Goal: Task Accomplishment & Management: Use online tool/utility

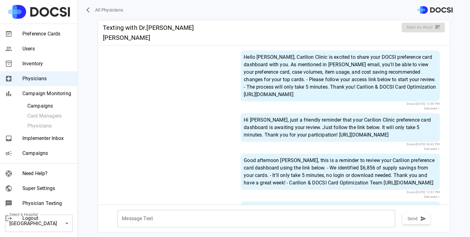
scroll to position [511, 0]
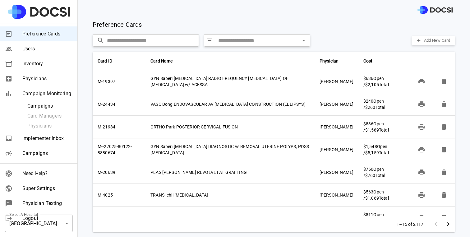
click at [39, 77] on span "Physicians" at bounding box center [47, 78] width 50 height 7
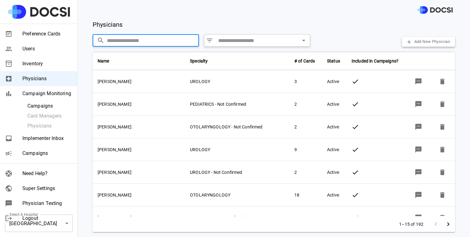
click at [121, 39] on input "text" at bounding box center [153, 40] width 92 height 12
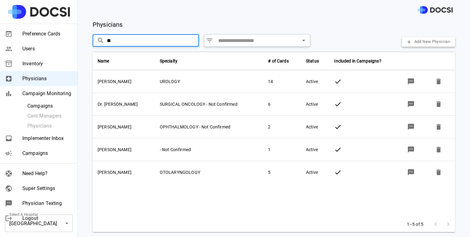
type input "**"
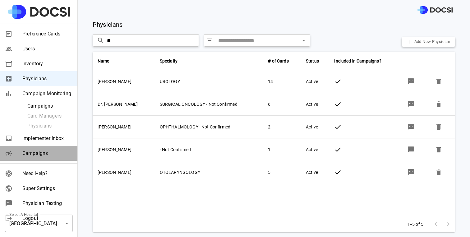
click at [42, 156] on span "Campaigns" at bounding box center [47, 152] width 50 height 7
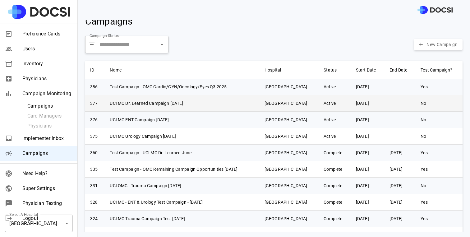
scroll to position [13, 0]
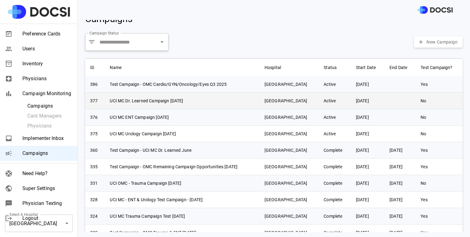
click at [150, 119] on td "UCI MC ENT Campaign [DATE]" at bounding box center [182, 117] width 154 height 16
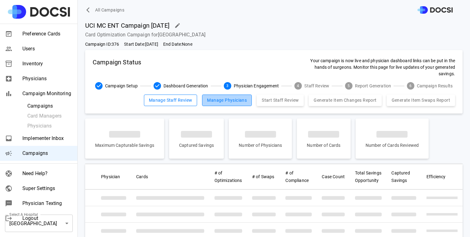
click at [224, 101] on button "Manage Physicians" at bounding box center [227, 99] width 50 height 11
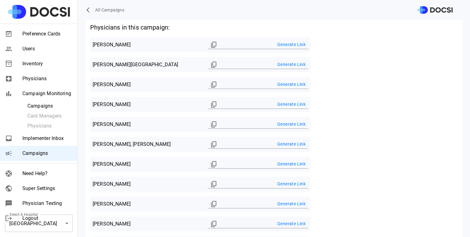
scroll to position [121, 0]
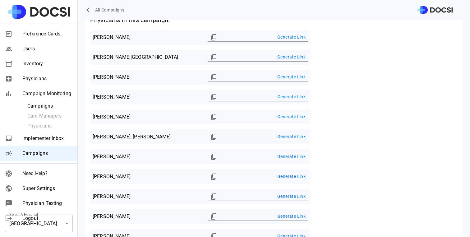
click at [286, 172] on button "Generate Link" at bounding box center [291, 175] width 33 height 11
type input "**********"
click at [211, 177] on icon "Copied!" at bounding box center [213, 176] width 5 height 6
click at [207, 175] on button "Copied!" at bounding box center [213, 176] width 12 height 12
click at [211, 176] on icon "Copied!" at bounding box center [213, 176] width 5 height 6
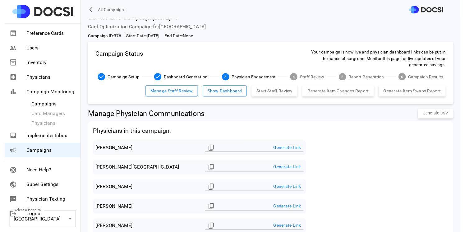
scroll to position [9, 0]
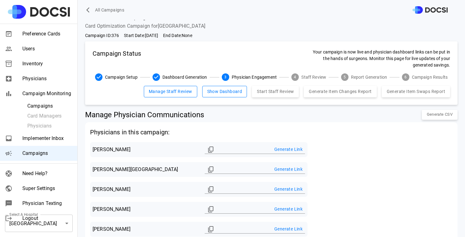
drag, startPoint x: 284, startPoint y: 166, endPoint x: 229, endPoint y: 166, distance: 54.0
click at [284, 166] on button "Generate Link" at bounding box center [288, 168] width 33 height 11
type input "**********"
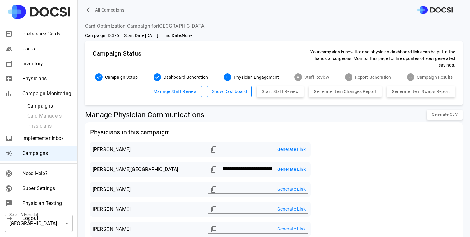
click at [210, 169] on icon "Copied!" at bounding box center [213, 169] width 7 height 7
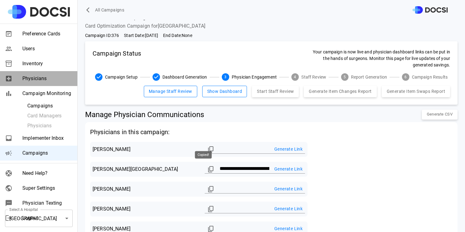
click at [31, 77] on span "Physicians" at bounding box center [47, 78] width 50 height 7
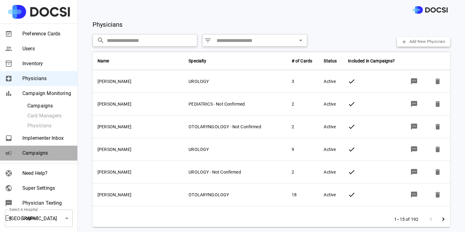
click at [43, 156] on span "Campaigns" at bounding box center [47, 152] width 50 height 7
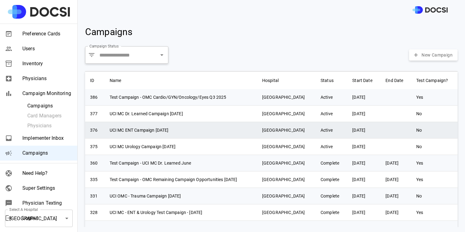
click at [167, 135] on td "UCI MC ENT Campaign [DATE]" at bounding box center [181, 130] width 152 height 16
